Goal: Task Accomplishment & Management: Complete application form

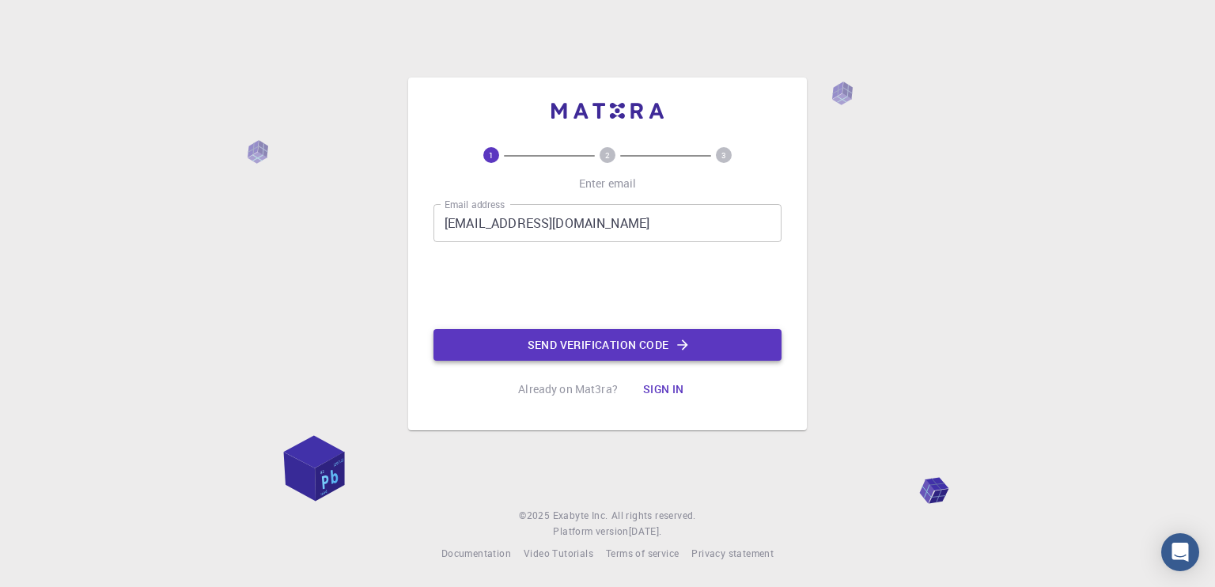
click at [652, 346] on button "Send verification code" at bounding box center [608, 345] width 348 height 32
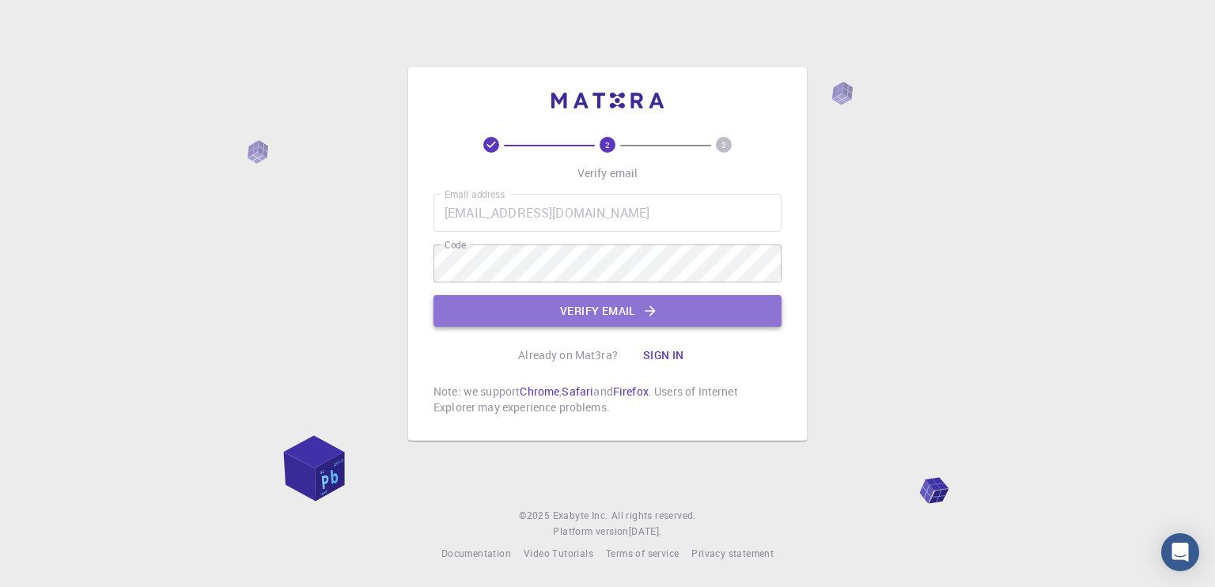
click at [516, 299] on button "Verify email" at bounding box center [608, 311] width 348 height 32
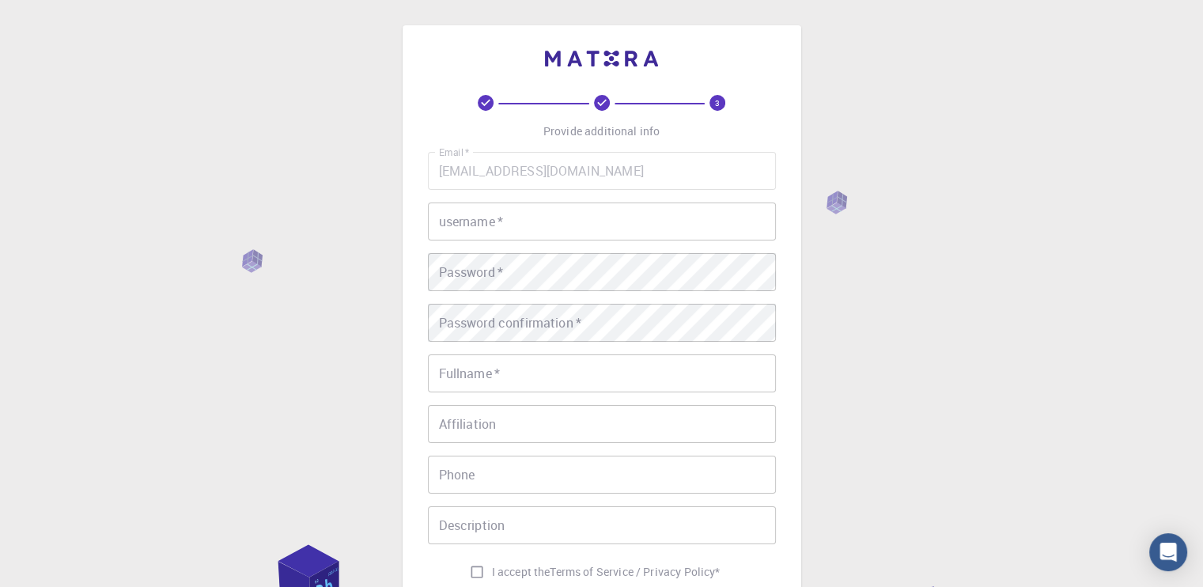
click at [534, 217] on input "username   *" at bounding box center [602, 222] width 348 height 38
type input "nockjne"
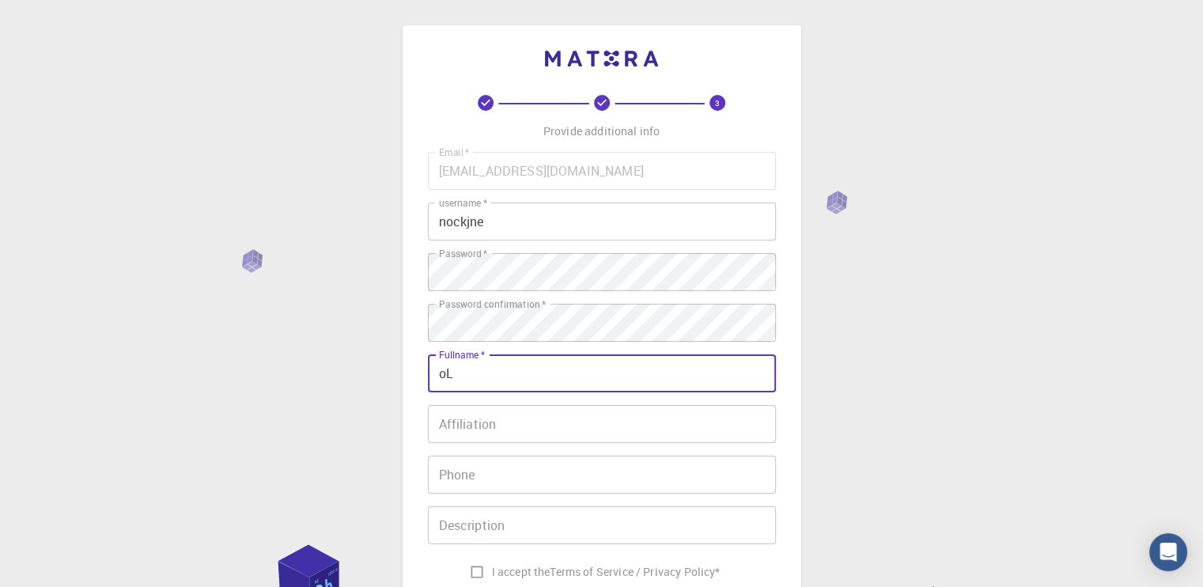
type input "o"
type input "[PERSON_NAME] [PERSON_NAME] Junior"
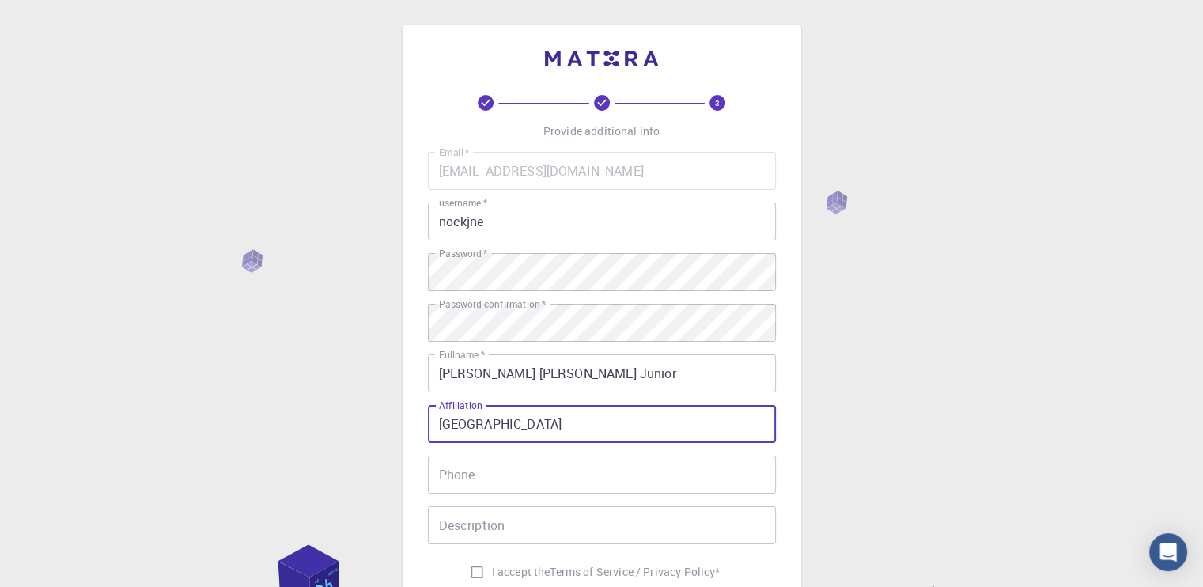
type input "[GEOGRAPHIC_DATA]"
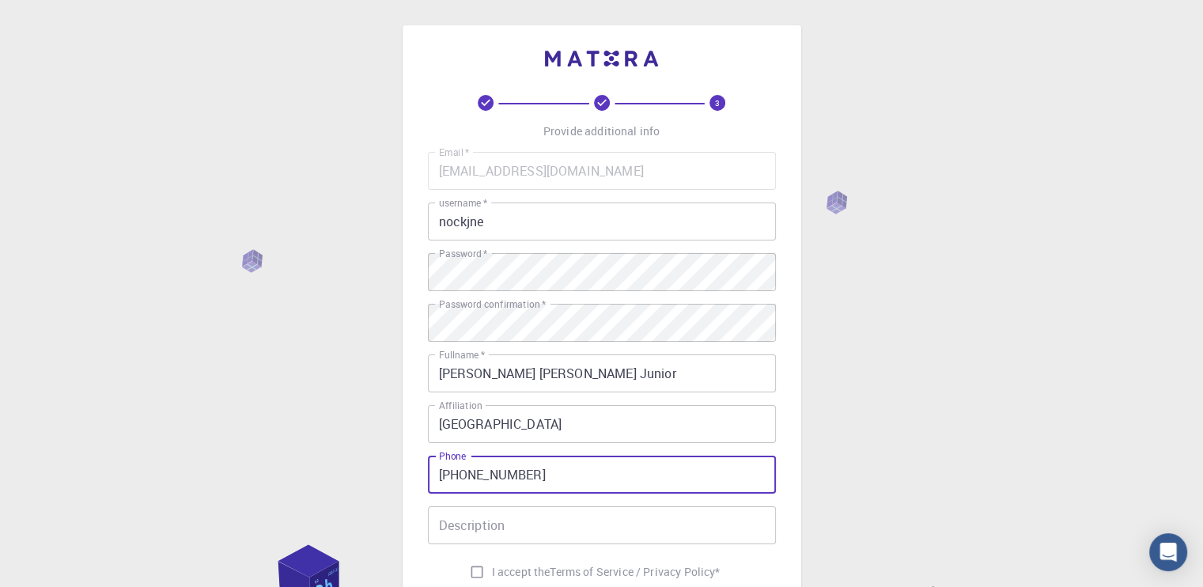
type input "[PHONE_NUMBER]"
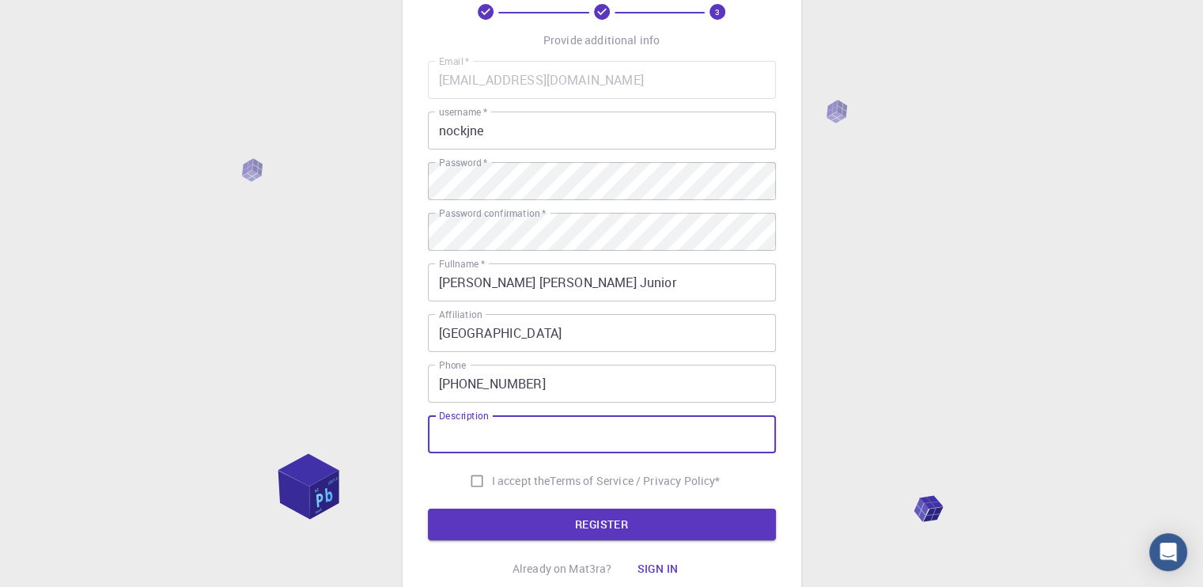
scroll to position [158, 0]
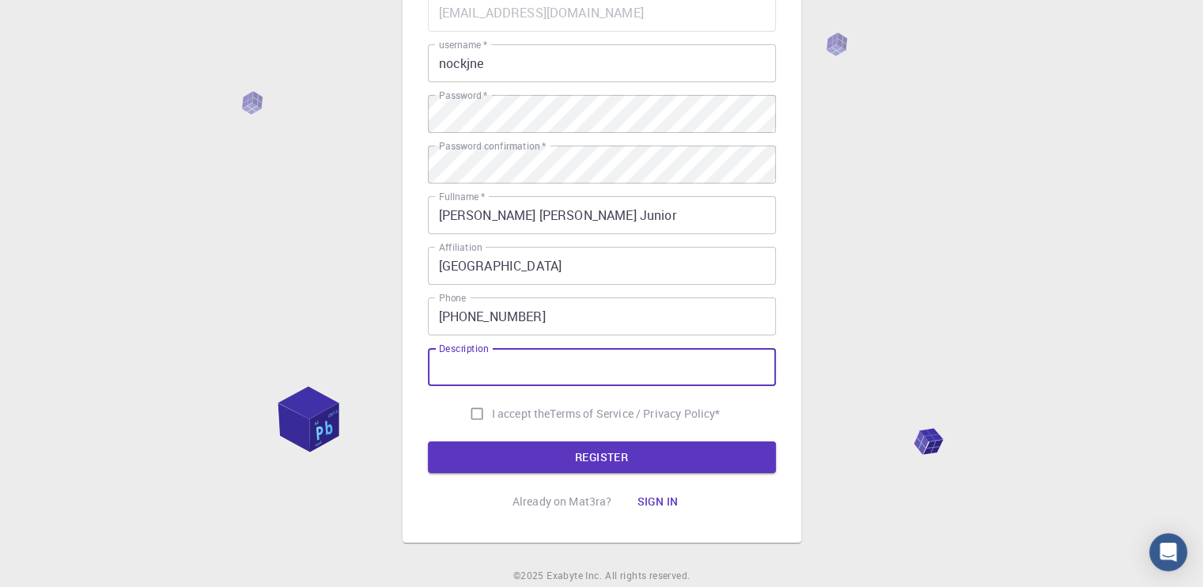
click at [475, 418] on input "I accept the Terms of Service / Privacy Policy *" at bounding box center [477, 414] width 30 height 30
checkbox input "true"
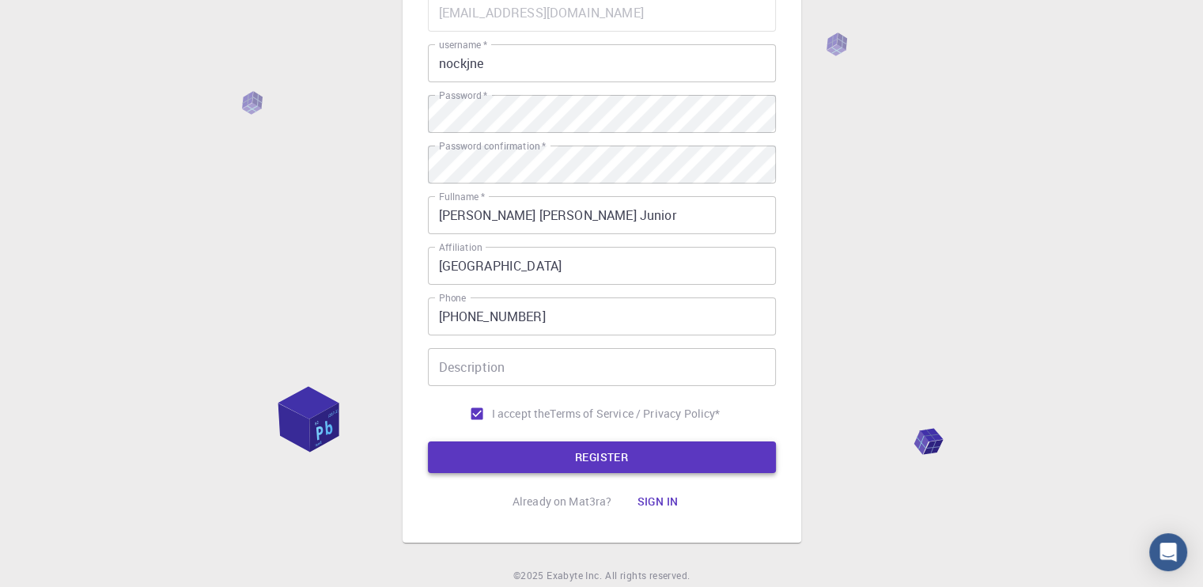
click at [538, 457] on button "REGISTER" at bounding box center [602, 457] width 348 height 32
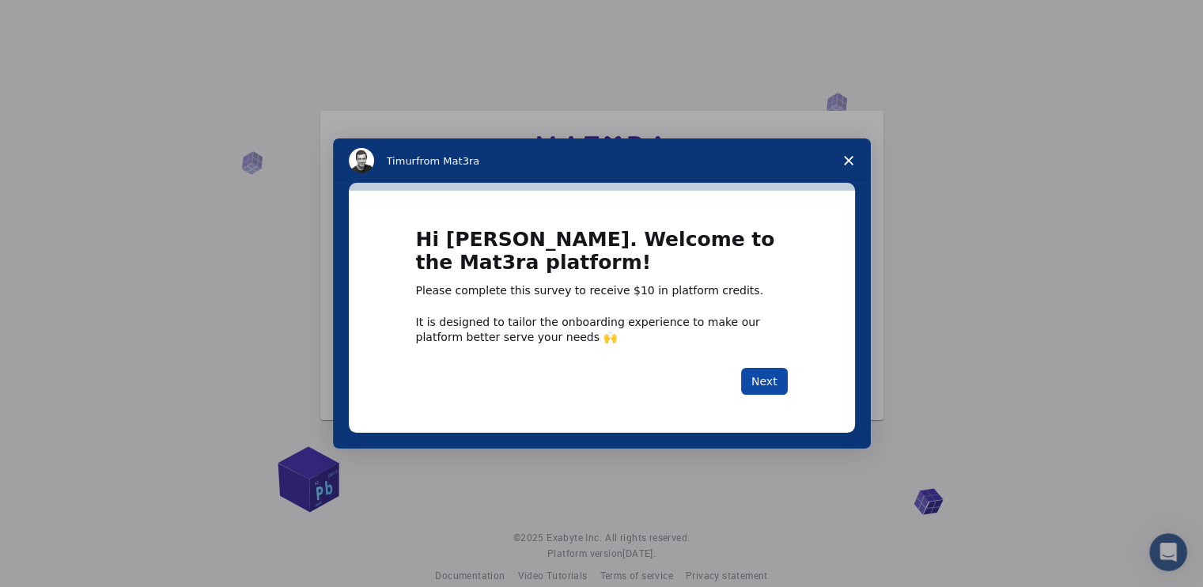
click at [767, 373] on button "Next" at bounding box center [764, 381] width 47 height 27
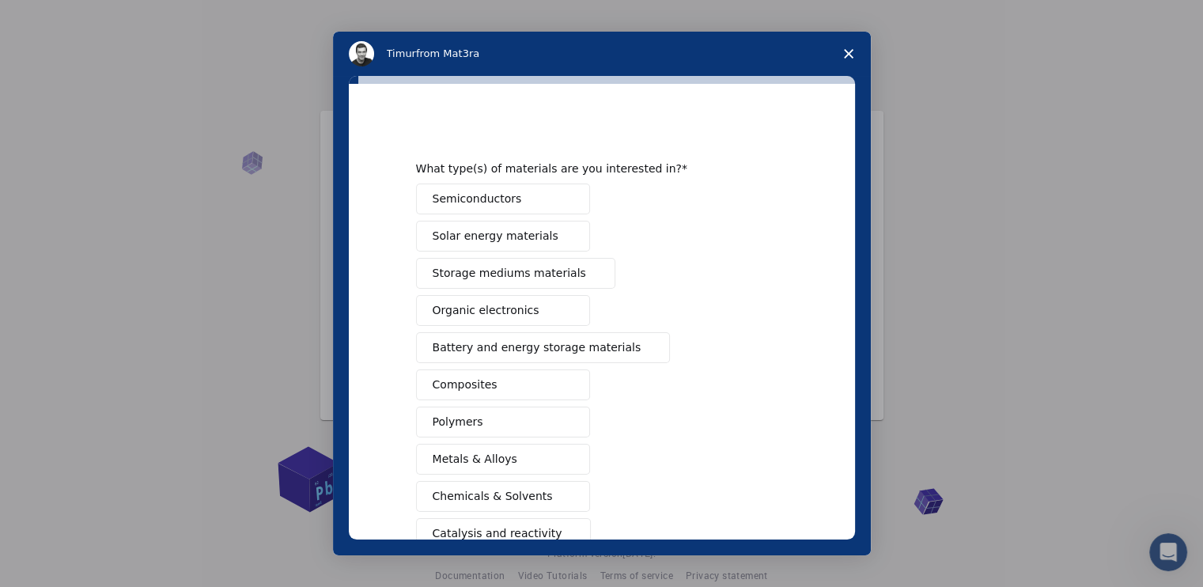
click at [486, 202] on span "Semiconductors" at bounding box center [477, 199] width 89 height 17
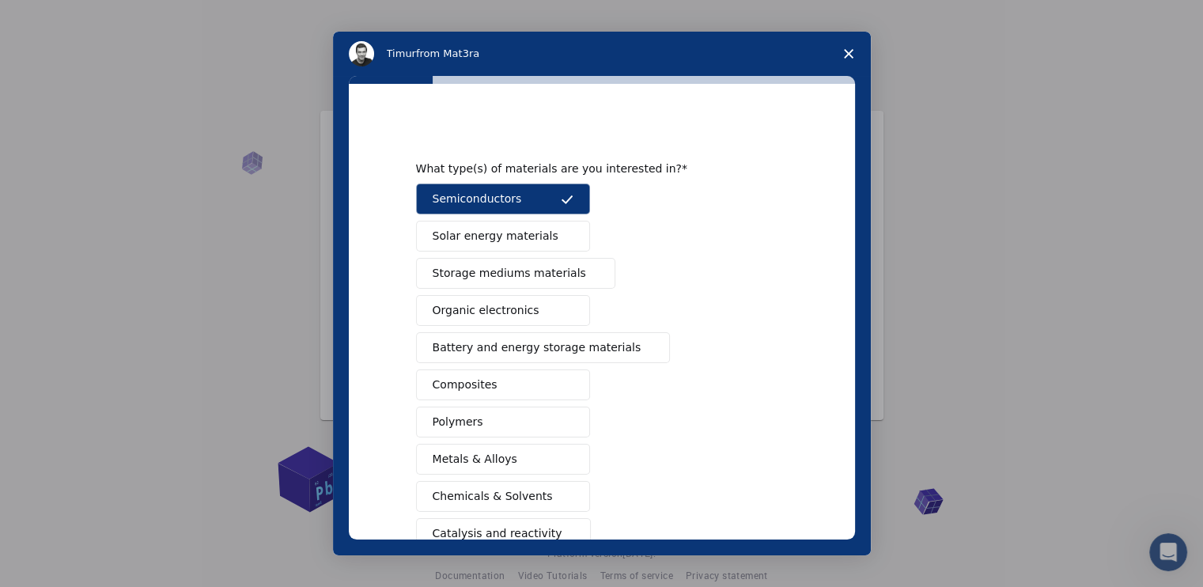
click at [487, 343] on span "Battery and energy storage materials" at bounding box center [537, 347] width 209 height 17
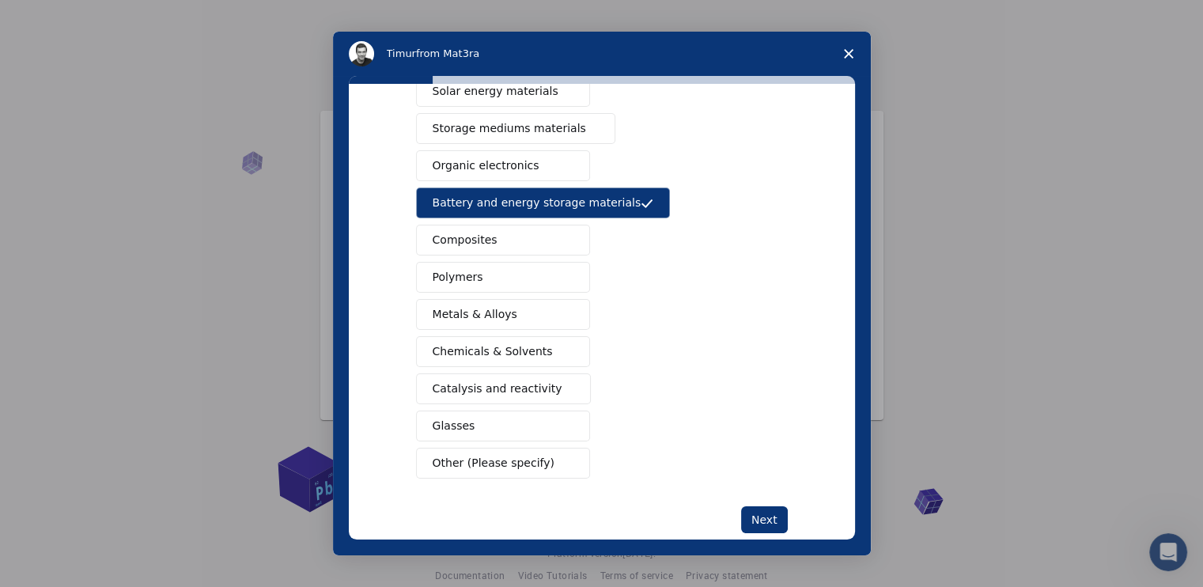
scroll to position [158, 0]
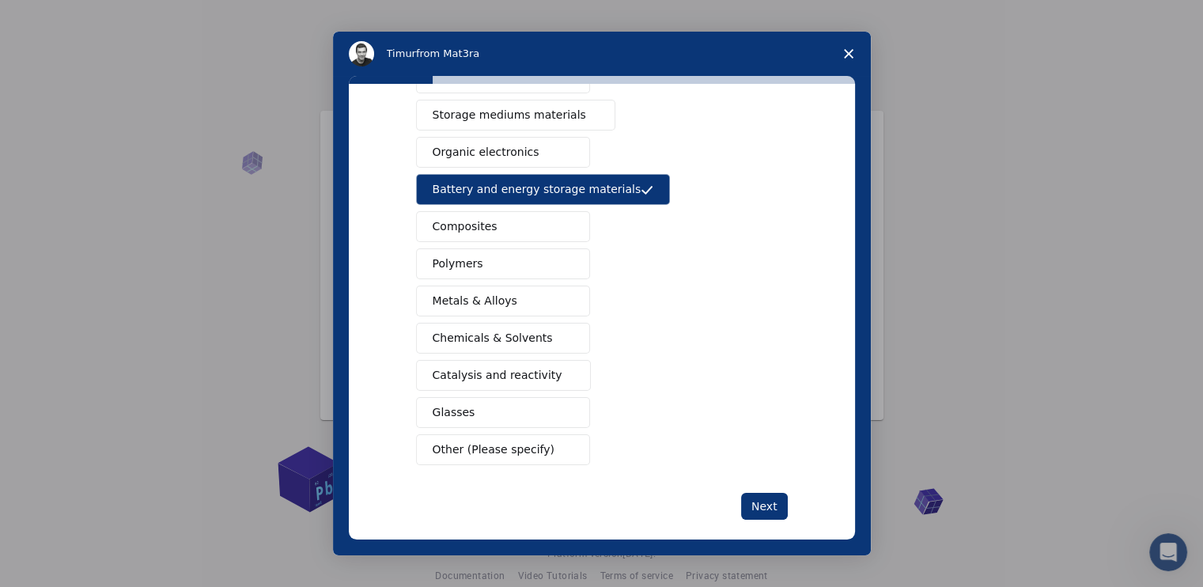
click at [521, 335] on span "Chemicals & Solvents" at bounding box center [493, 338] width 120 height 17
click at [494, 302] on span "Metals & Alloys" at bounding box center [475, 301] width 85 height 17
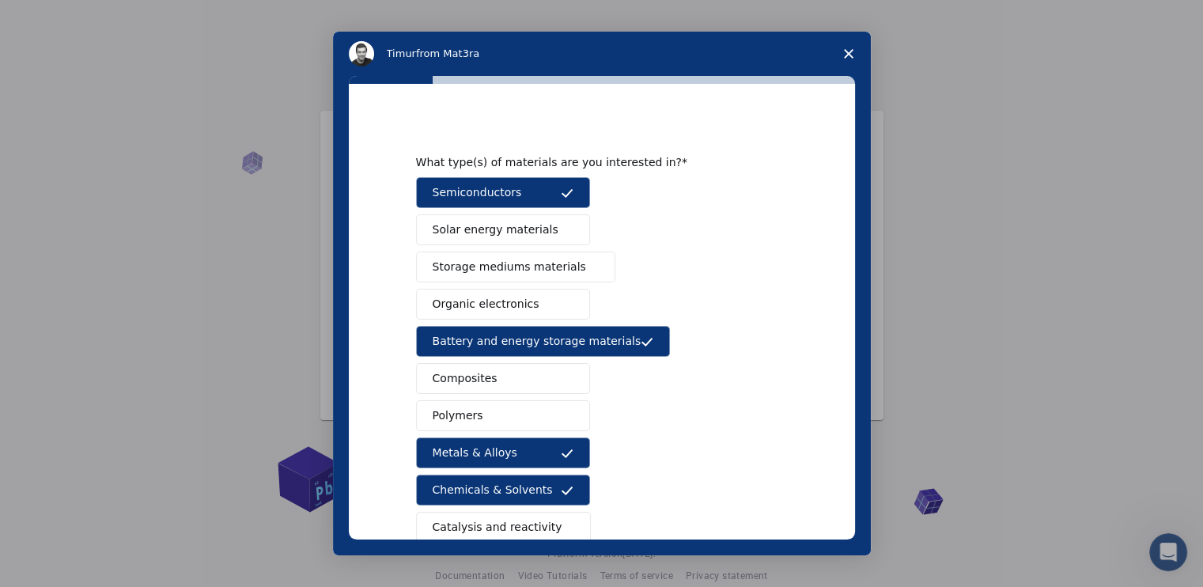
scroll to position [0, 0]
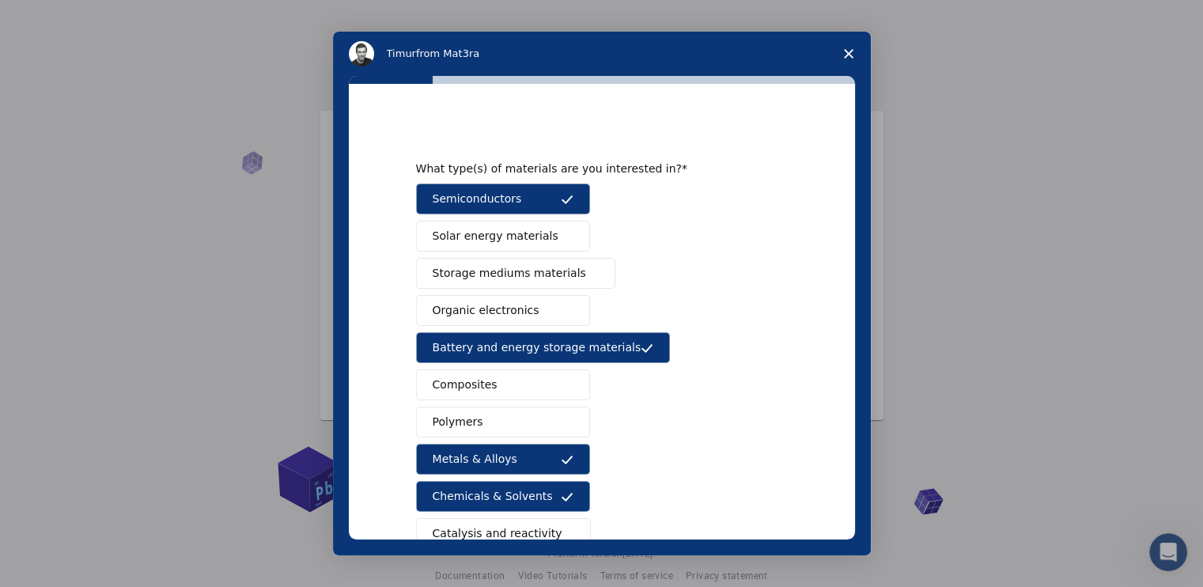
click at [550, 230] on button "Solar energy materials" at bounding box center [503, 236] width 174 height 31
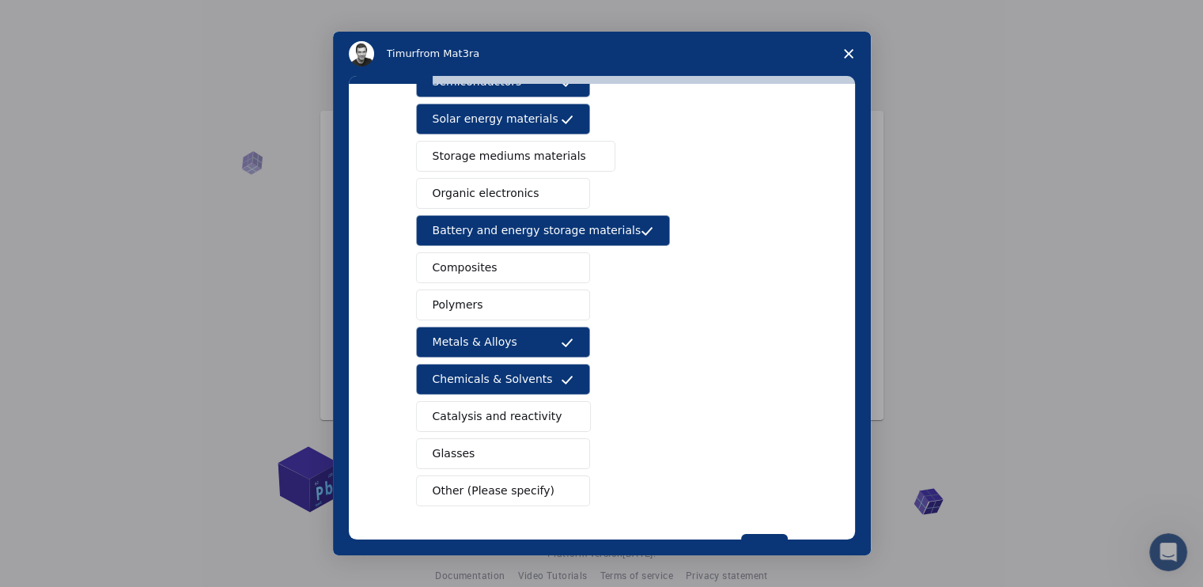
scroll to position [172, 0]
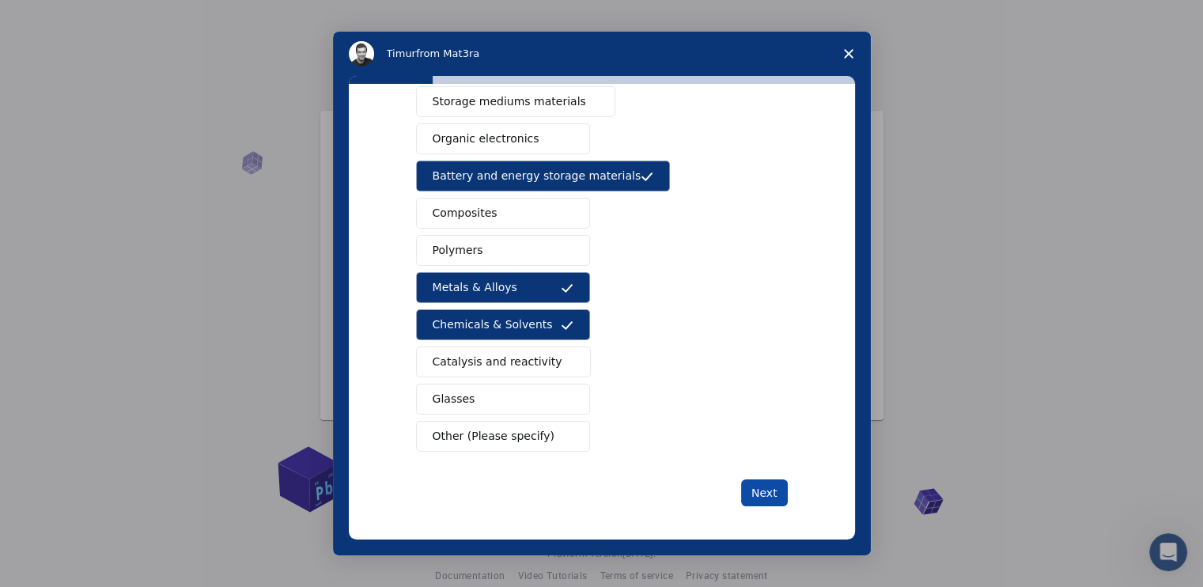
click at [774, 483] on button "Next" at bounding box center [764, 492] width 47 height 27
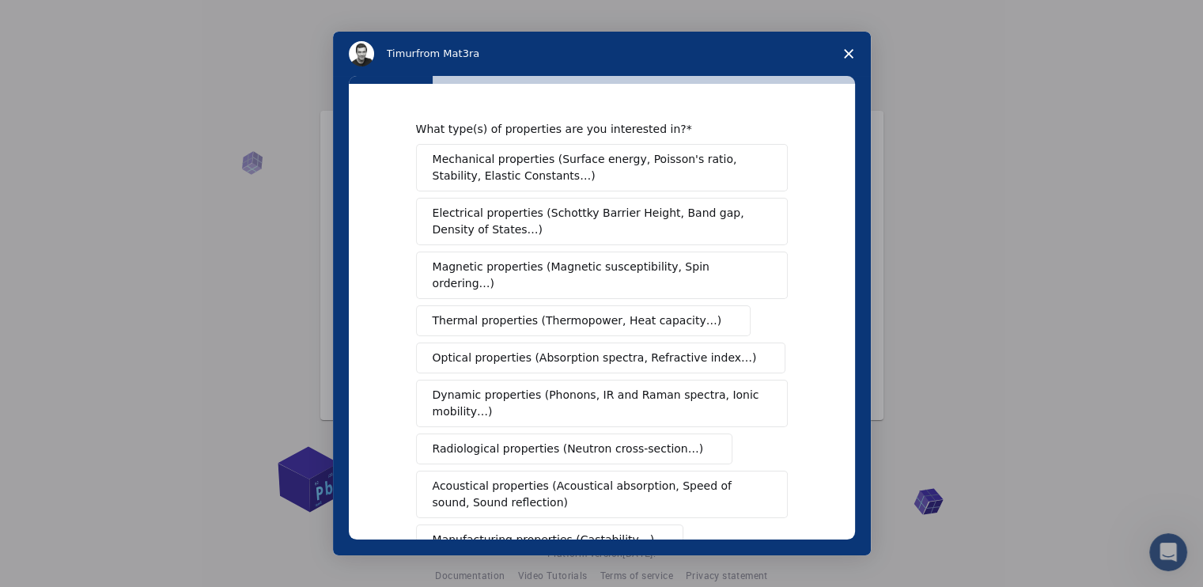
click at [634, 312] on span "Thermal properties (Thermopower, Heat capacity…)" at bounding box center [578, 320] width 290 height 17
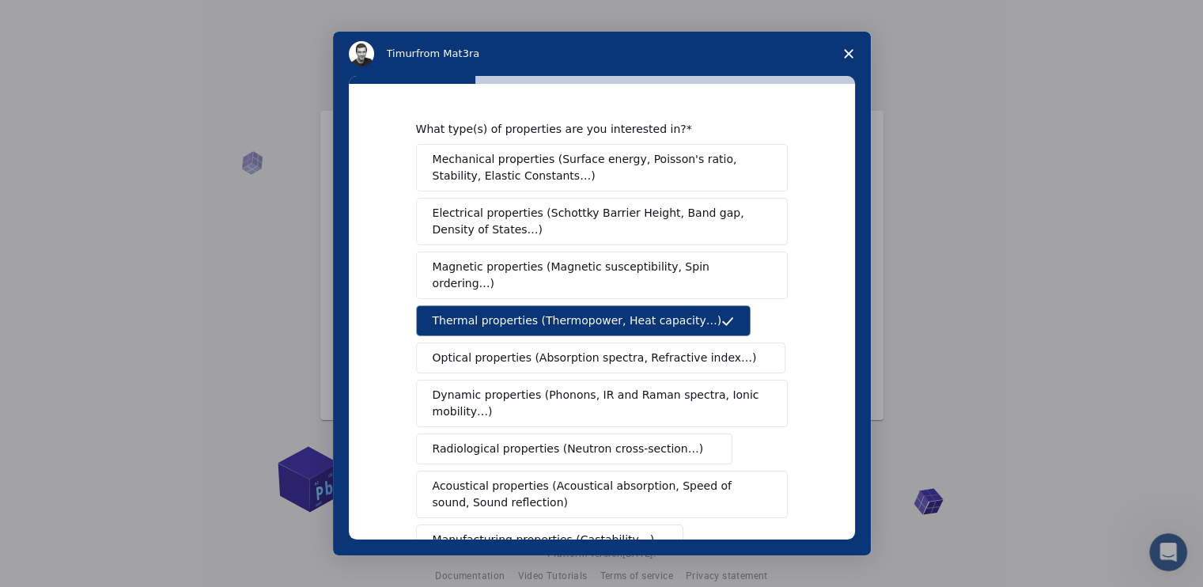
click at [663, 214] on span "Electrical properties (Schottky Barrier Height, Band gap, Density of States…)" at bounding box center [597, 221] width 329 height 33
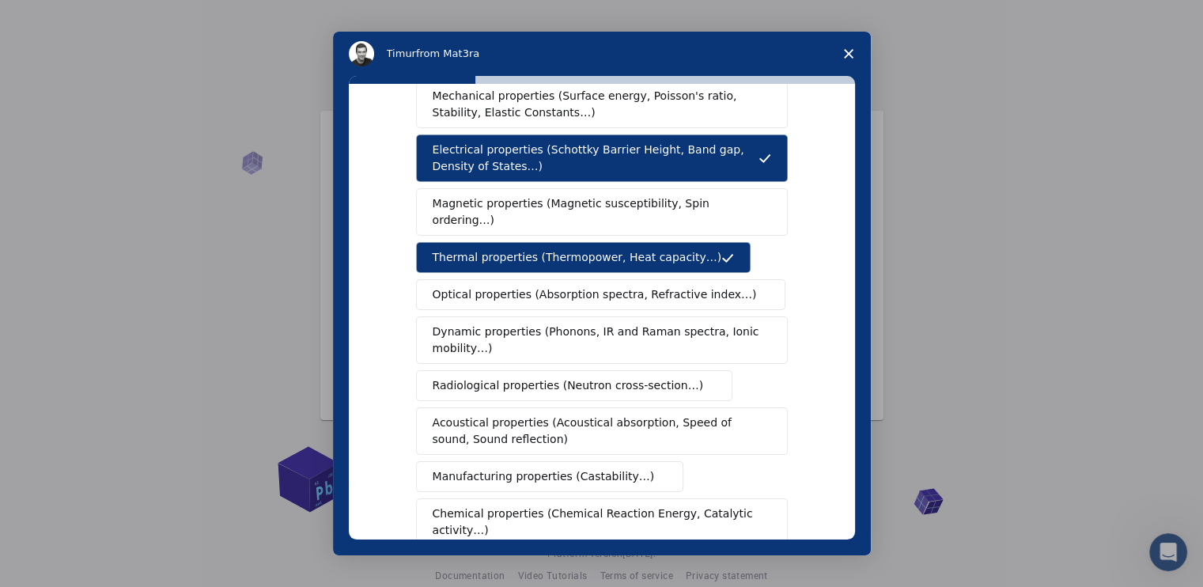
scroll to position [237, 0]
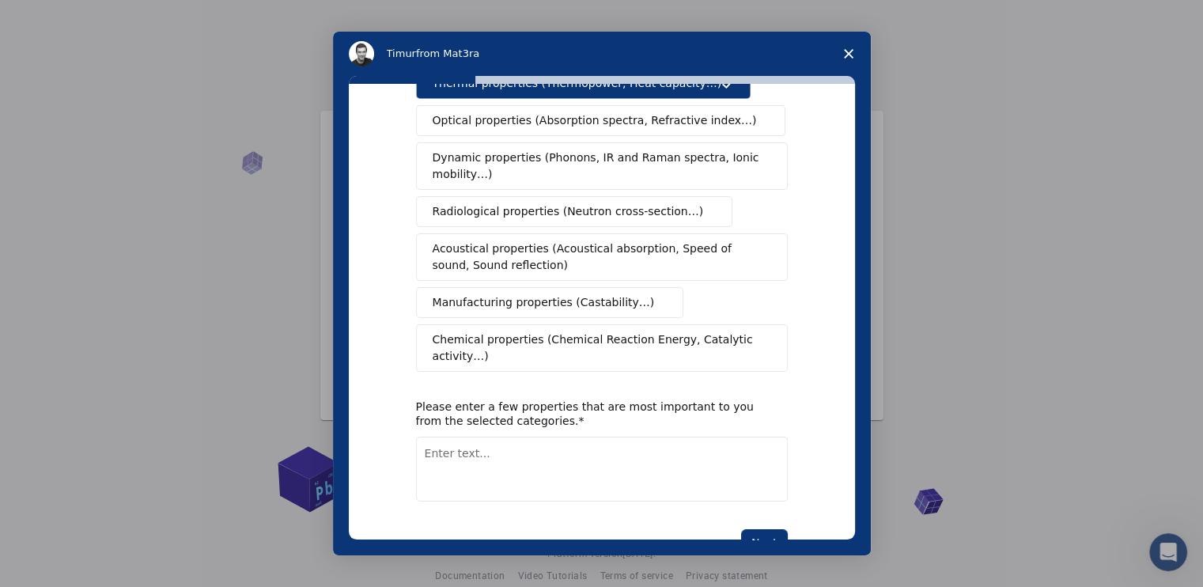
click at [648, 331] on span "Chemical properties (Chemical Reaction Energy, Catalytic activity…)" at bounding box center [597, 347] width 328 height 33
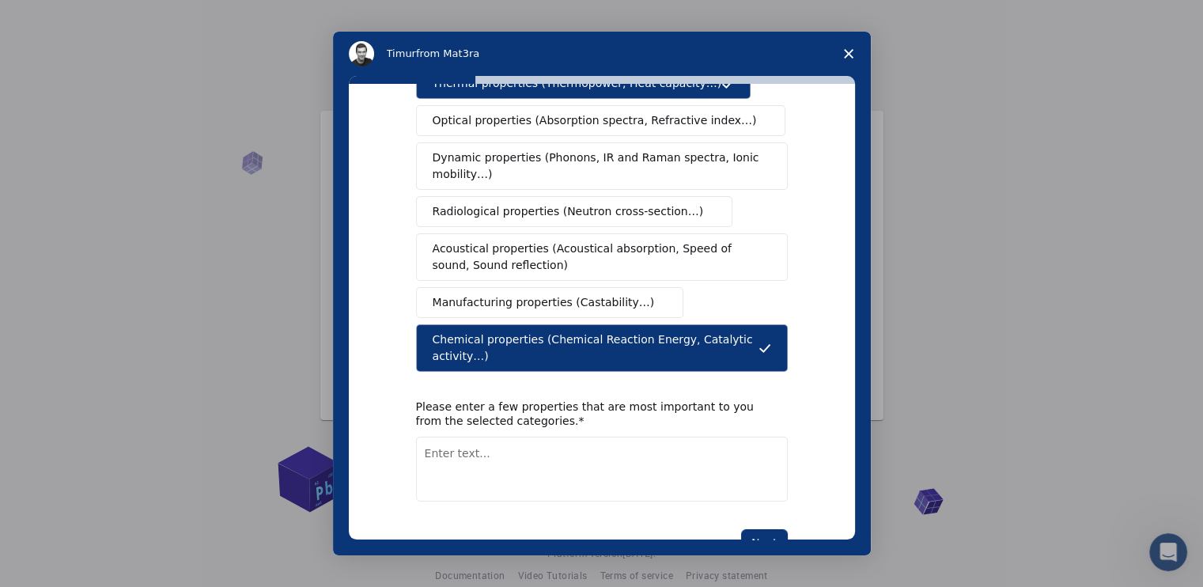
scroll to position [158, 0]
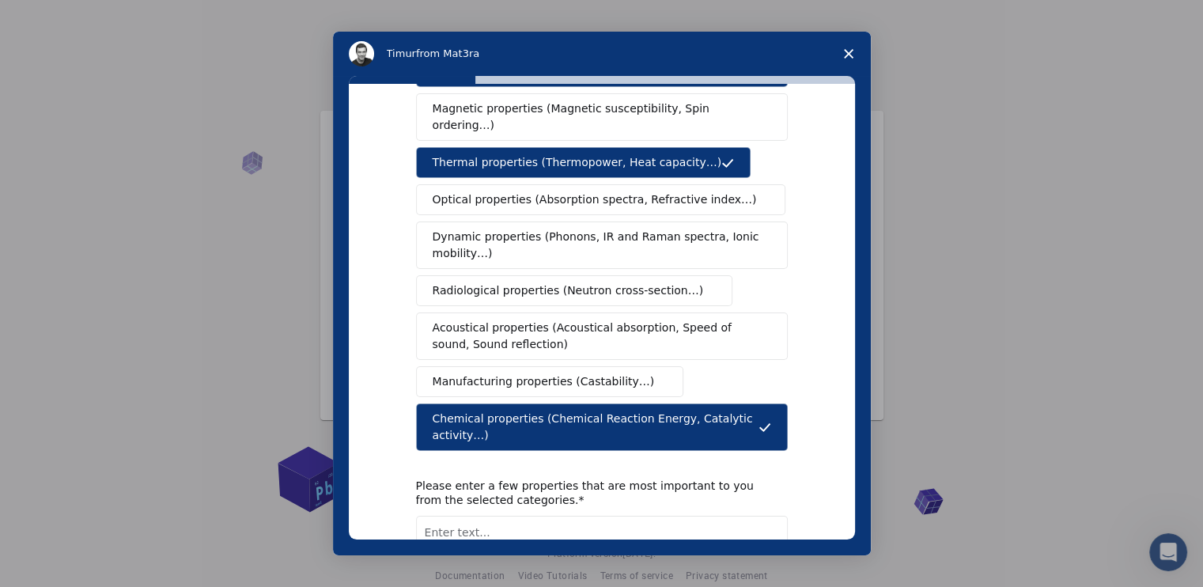
click at [552, 191] on span "Optical properties (Absorption spectra, Refractive index…)" at bounding box center [595, 199] width 324 height 17
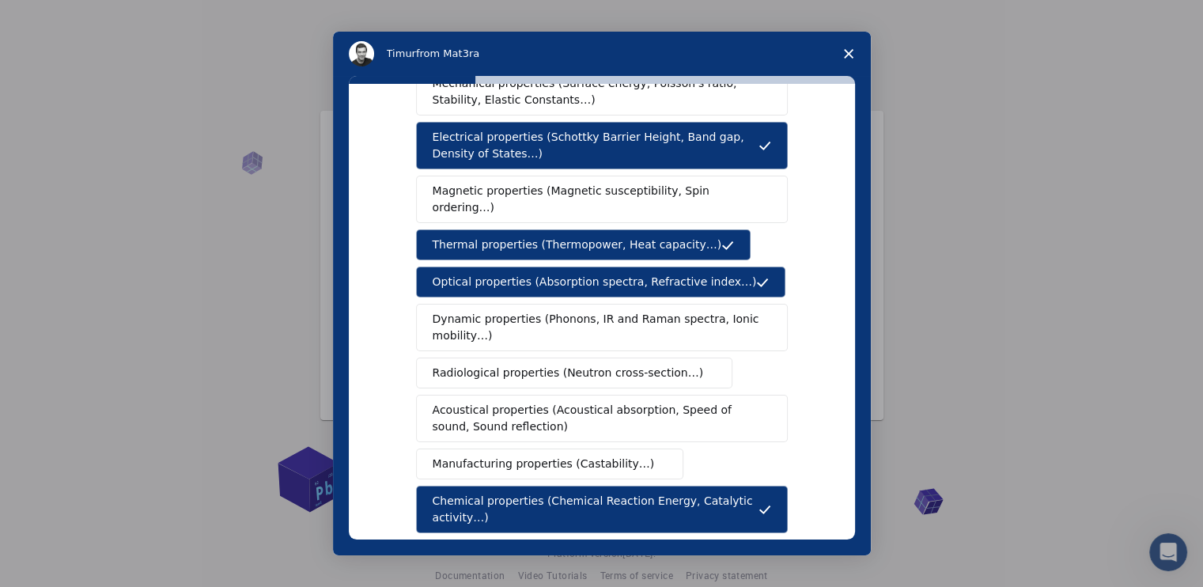
scroll to position [254, 0]
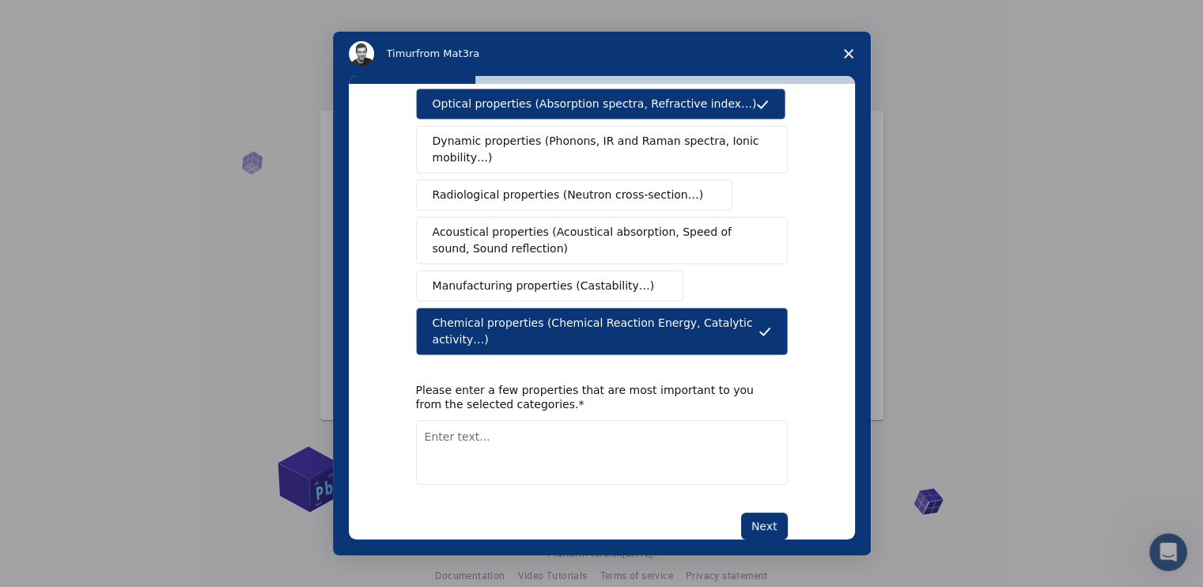
click at [547, 420] on textarea "Enter text..." at bounding box center [602, 452] width 372 height 65
type textarea "Thermodynamic Properties, Partition Function"
click at [754, 513] on button "Next" at bounding box center [764, 526] width 47 height 27
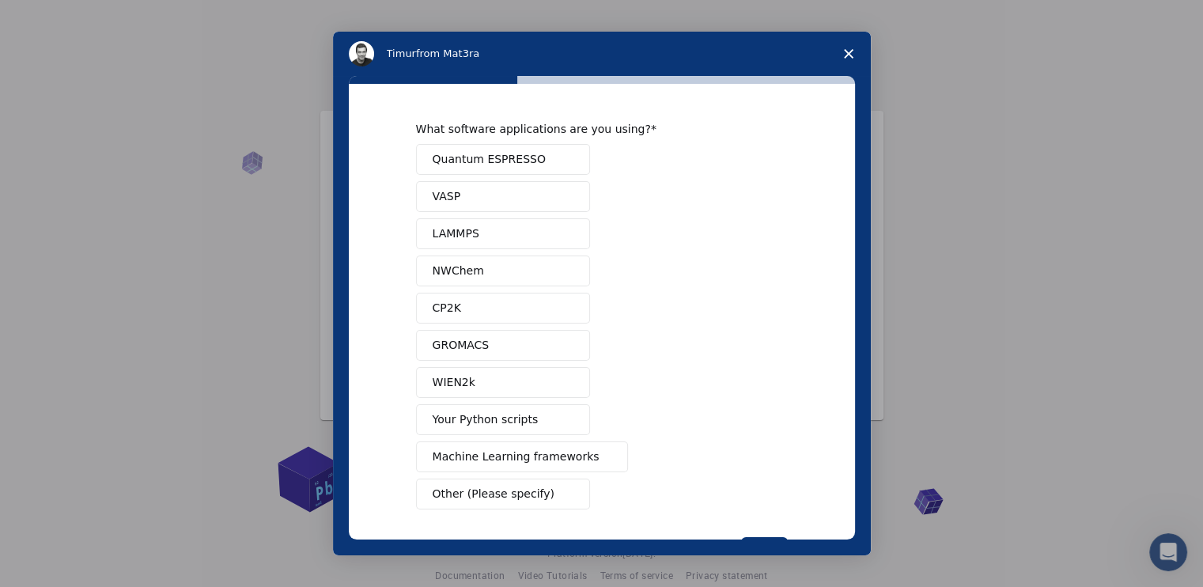
click at [706, 281] on div "Quantum ESPRESSO VASP LAMMPS NWChem CP2K GROMACS WIEN2k Your Python scripts Mac…" at bounding box center [602, 326] width 372 height 365
click at [502, 419] on span "Your Python scripts" at bounding box center [486, 419] width 106 height 17
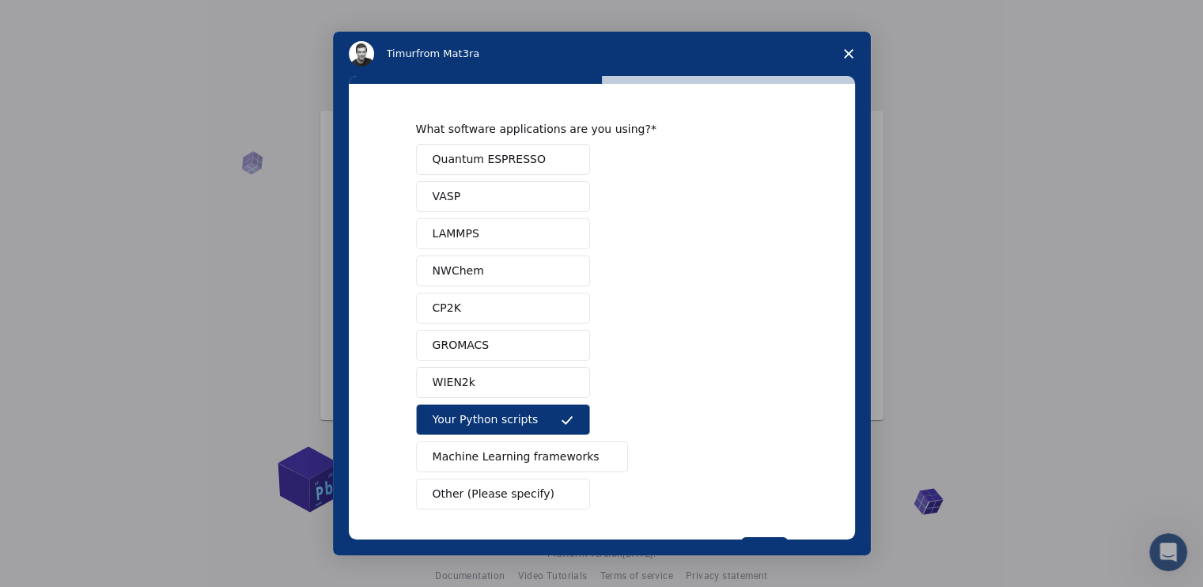
click at [518, 494] on span "Other (Please specify)" at bounding box center [494, 494] width 122 height 17
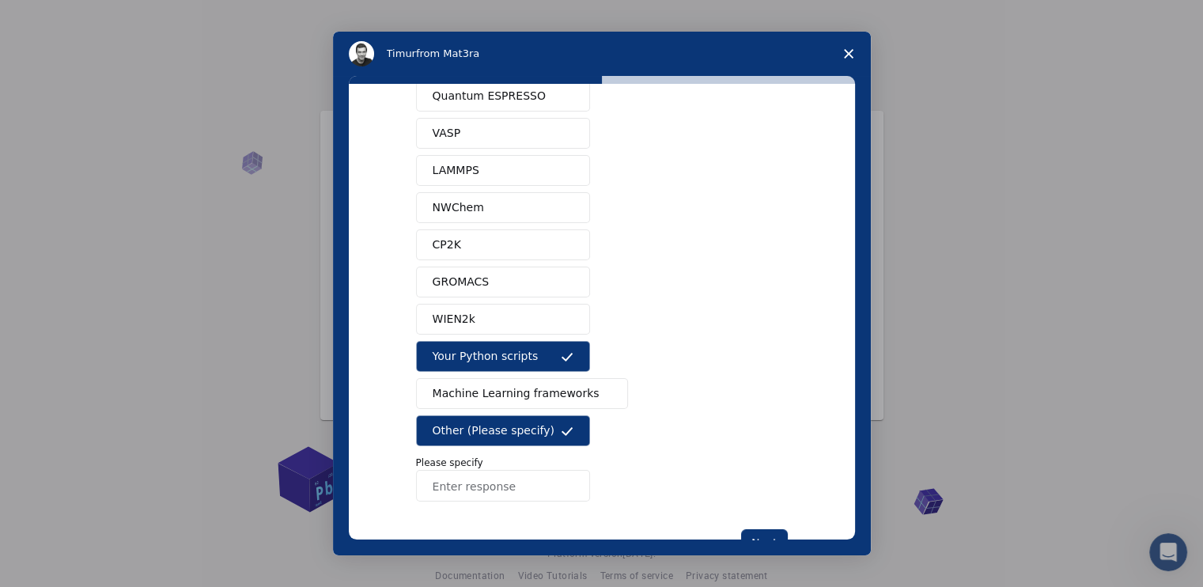
scroll to position [114, 0]
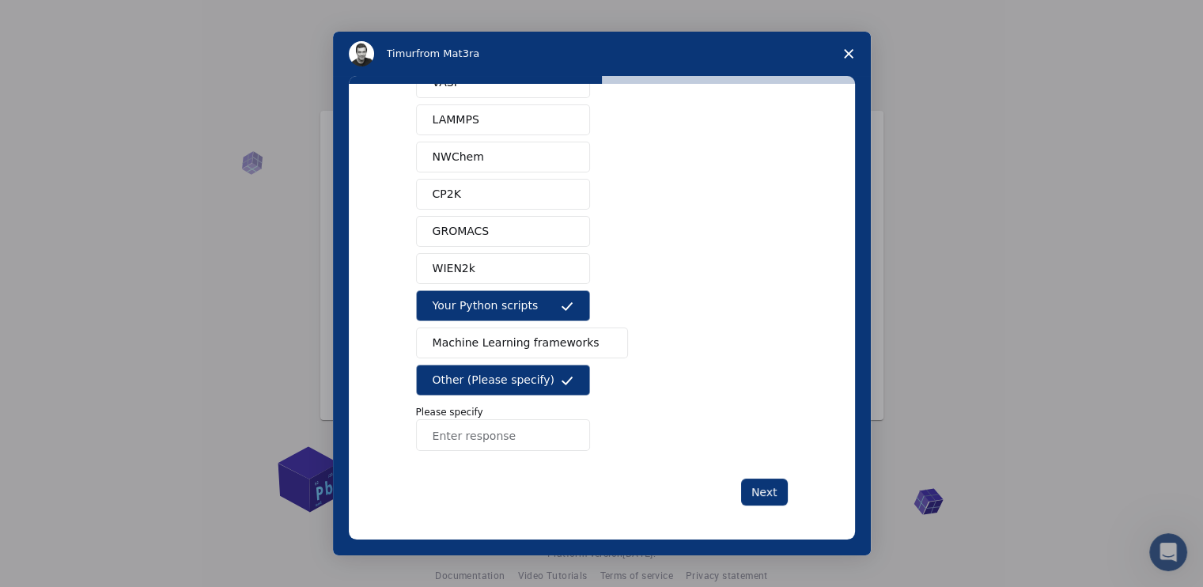
click at [528, 302] on button "Your Python scripts" at bounding box center [503, 305] width 174 height 31
click at [531, 382] on span "Other (Please specify)" at bounding box center [494, 380] width 122 height 17
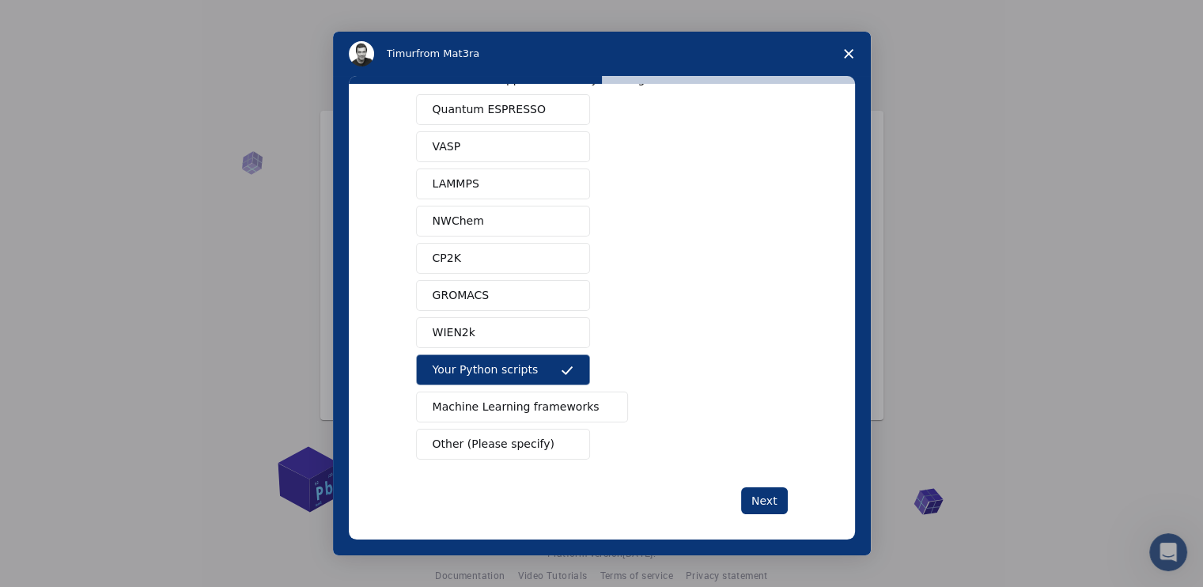
scroll to position [59, 0]
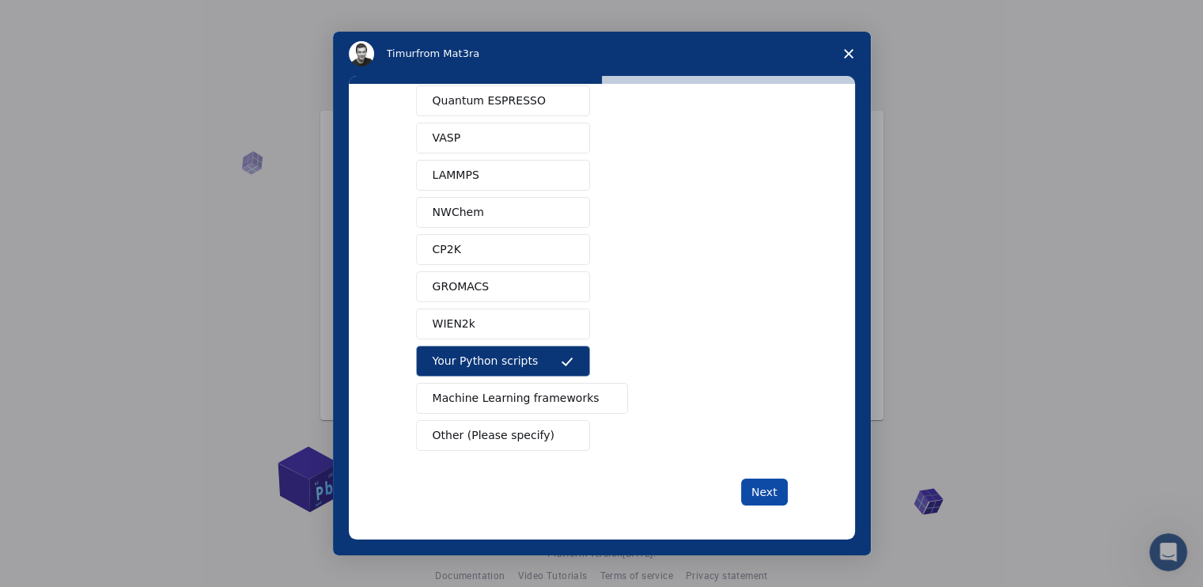
click at [756, 493] on button "Next" at bounding box center [764, 492] width 47 height 27
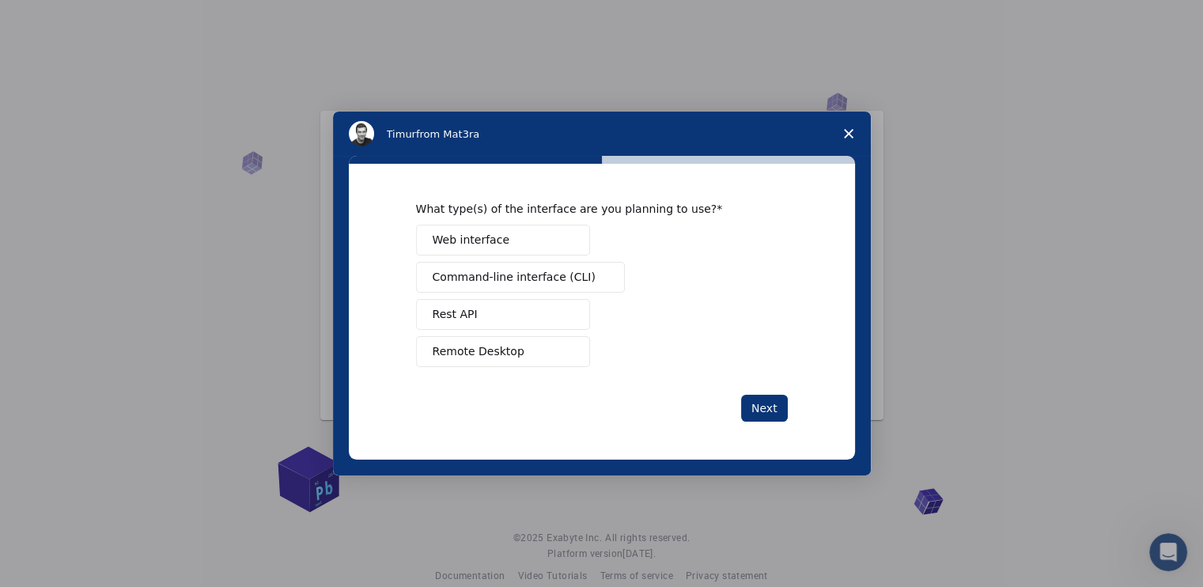
click at [509, 360] on button "Remote Desktop" at bounding box center [503, 351] width 174 height 31
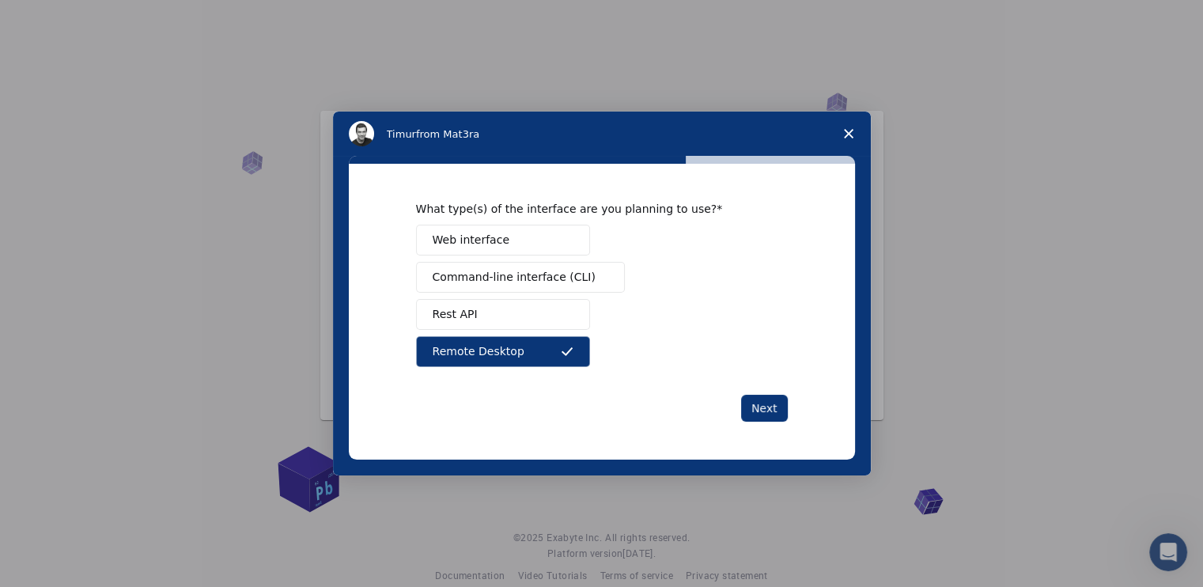
click at [508, 237] on button "Web interface" at bounding box center [503, 240] width 174 height 31
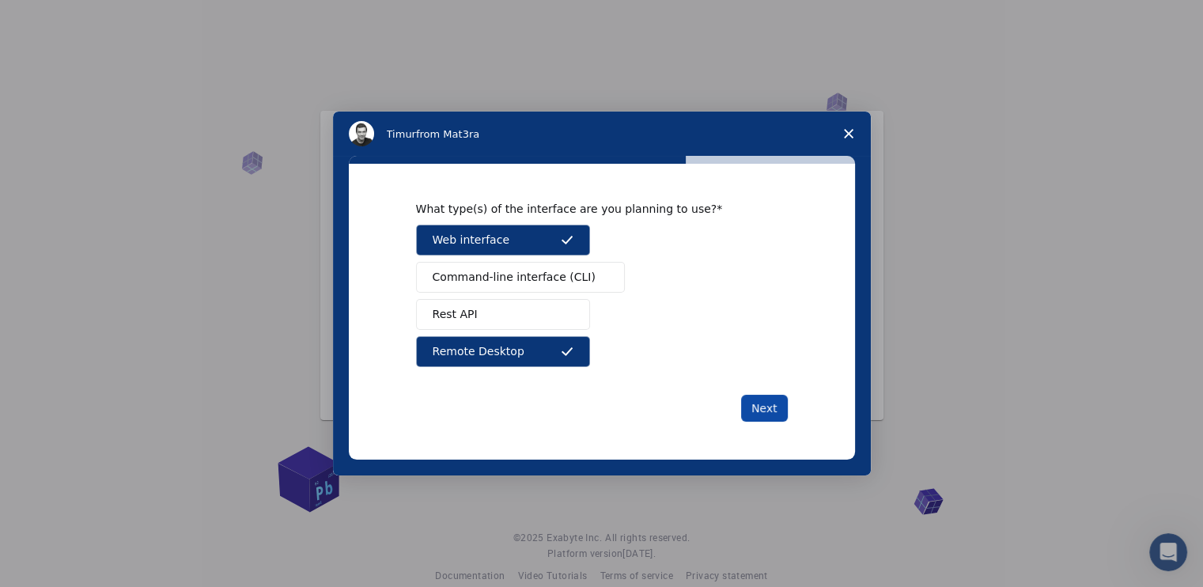
click at [754, 396] on button "Next" at bounding box center [764, 408] width 47 height 27
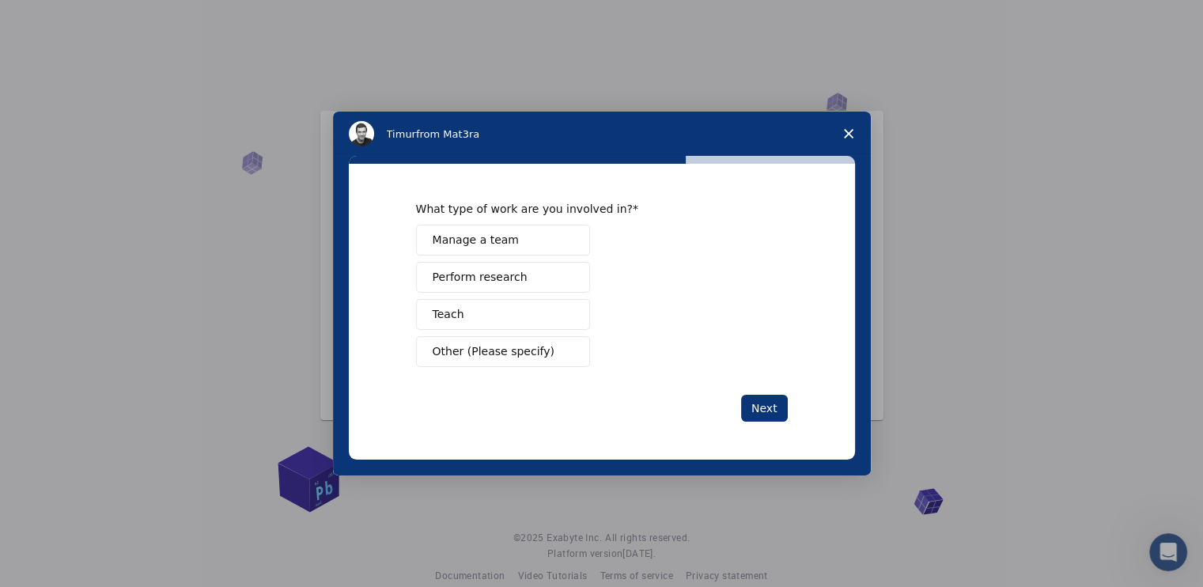
click at [506, 310] on button "Teach" at bounding box center [503, 314] width 174 height 31
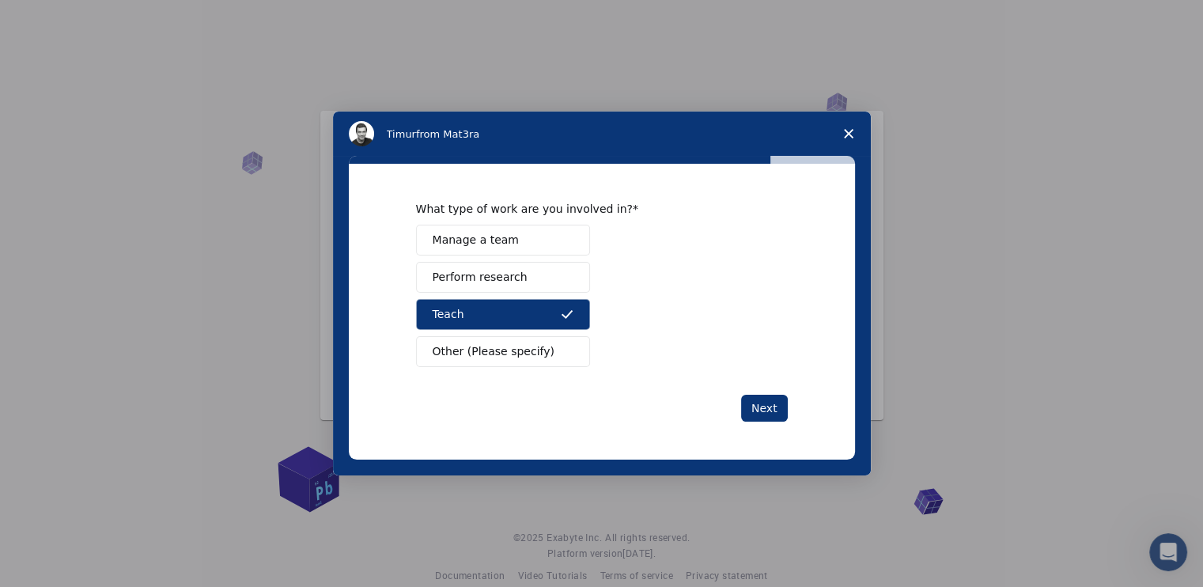
click at [549, 287] on button "Perform research" at bounding box center [503, 277] width 174 height 31
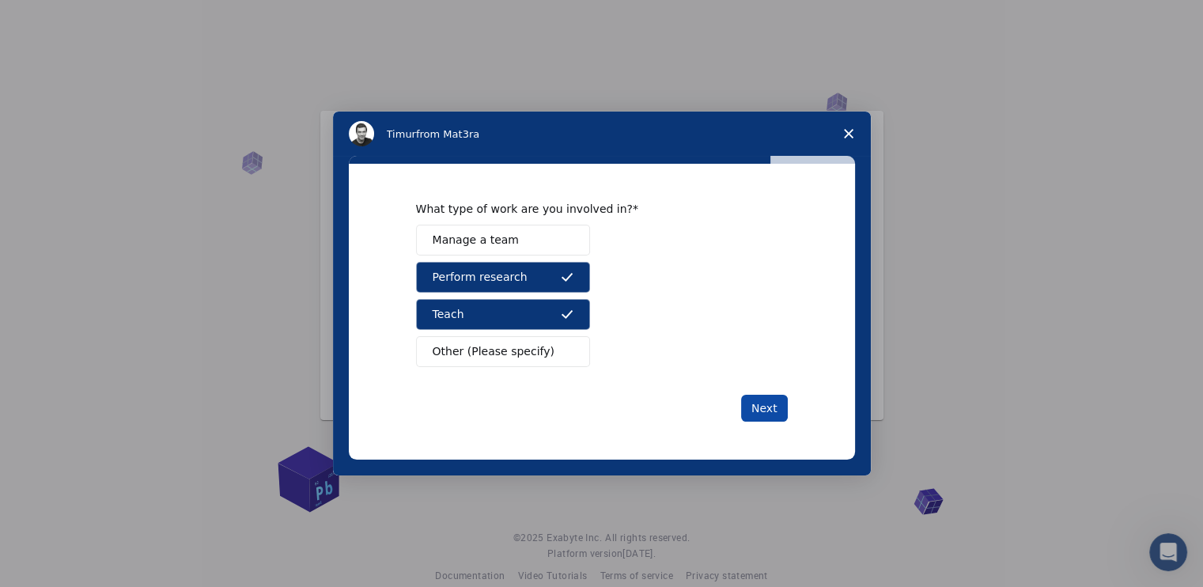
click at [767, 404] on button "Next" at bounding box center [764, 408] width 47 height 27
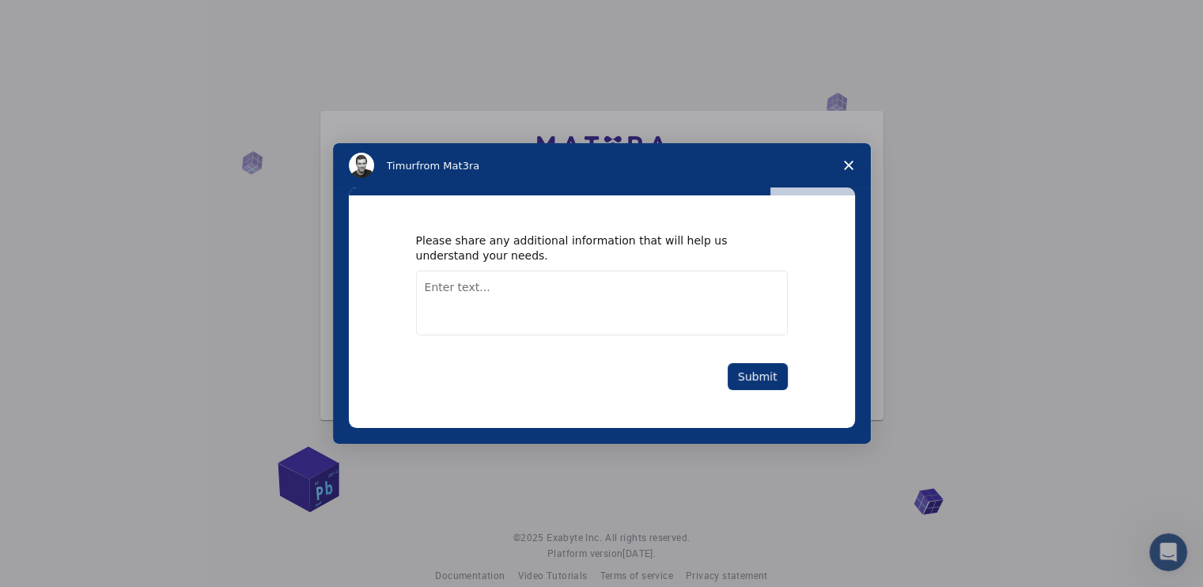
click at [512, 302] on textarea "Enter text..." at bounding box center [602, 303] width 372 height 65
click at [769, 378] on button "Submit" at bounding box center [758, 376] width 60 height 27
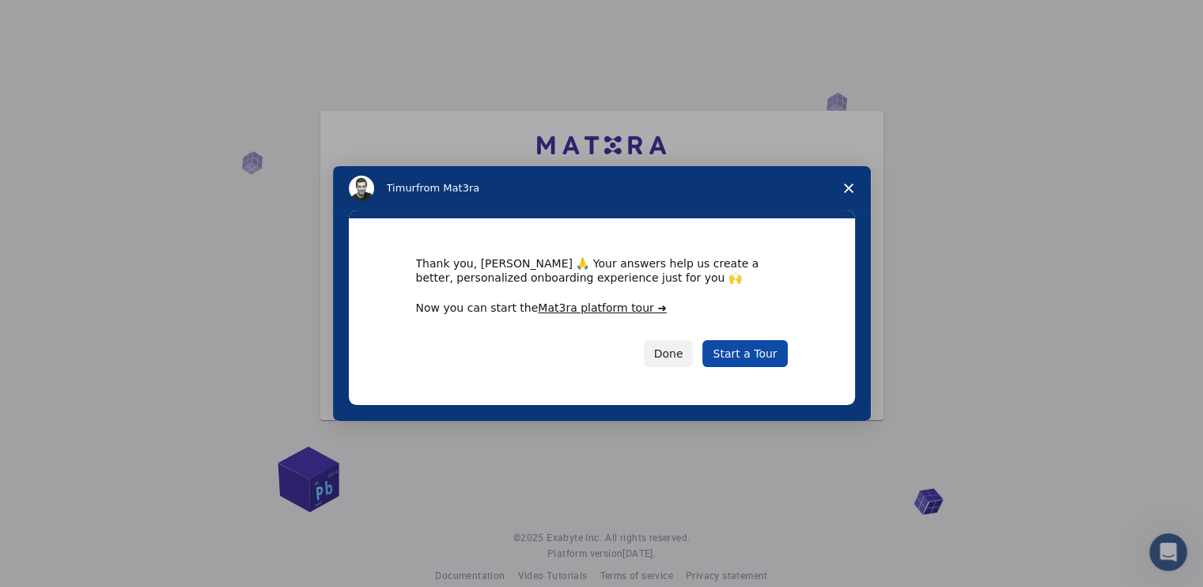
click at [745, 362] on link "Start a Tour" at bounding box center [745, 353] width 85 height 27
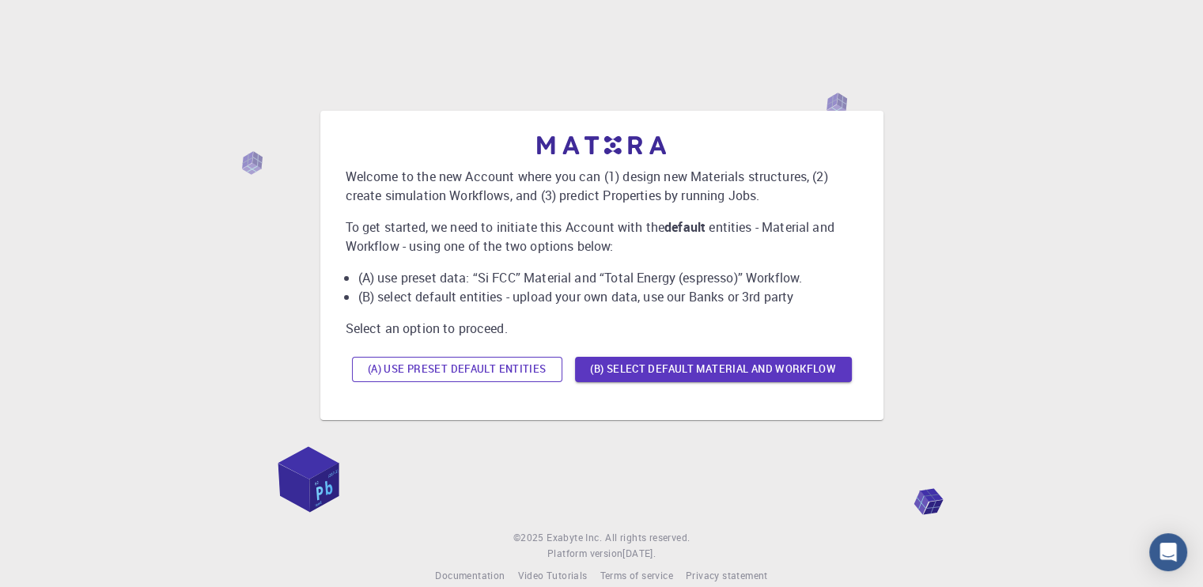
click at [476, 360] on button "(A) Use preset default entities" at bounding box center [457, 369] width 210 height 25
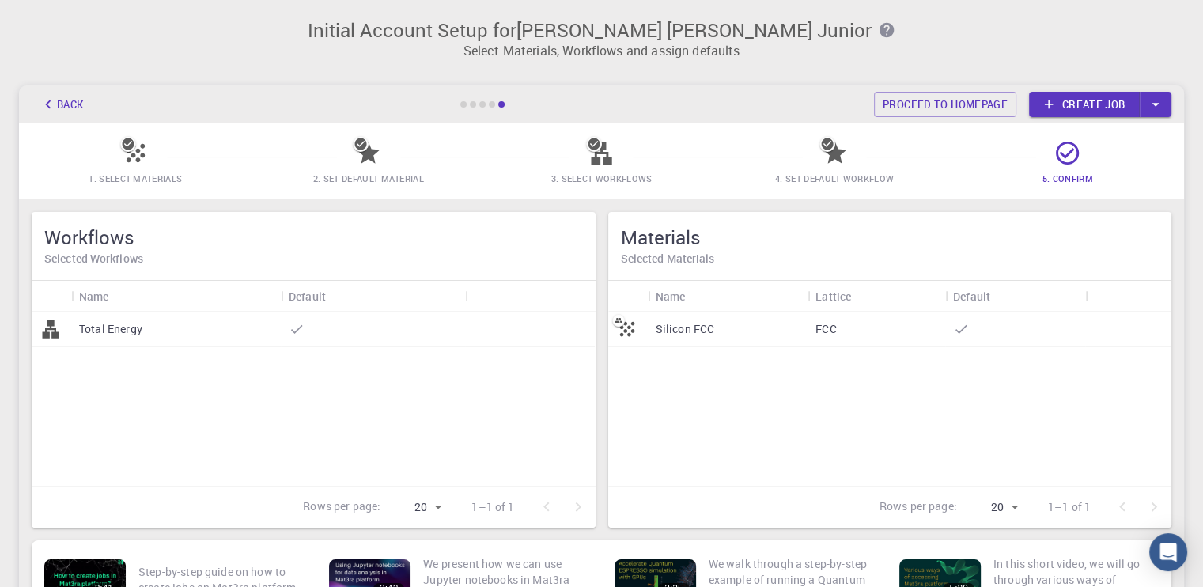
click at [731, 328] on div "Silicon FCC" at bounding box center [728, 329] width 161 height 35
